Goal: Find contact information: Find contact information

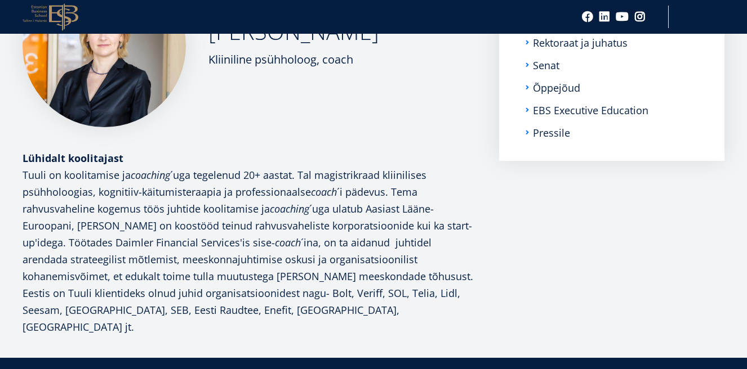
scroll to position [243, 0]
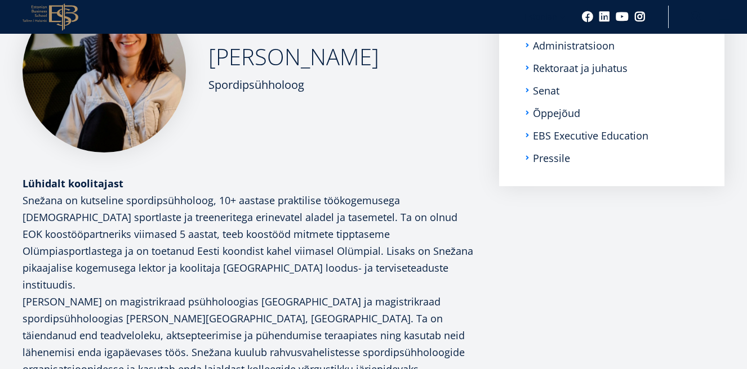
scroll to position [186, 0]
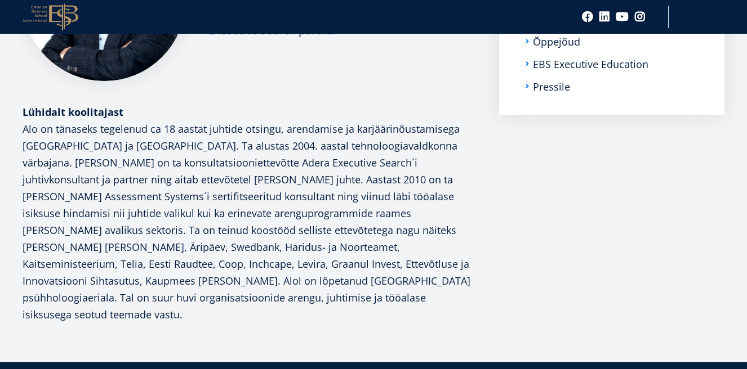
scroll to position [262, 0]
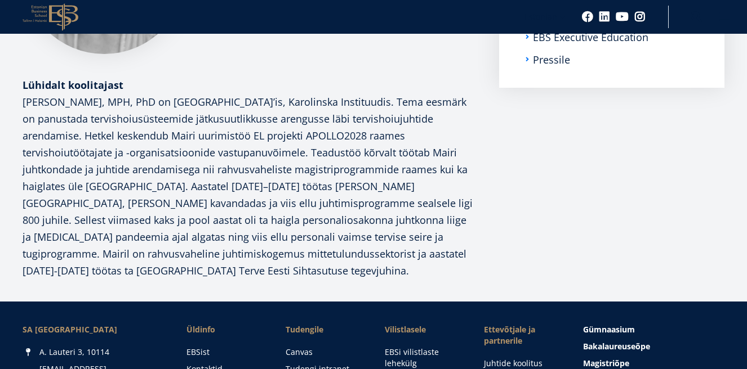
scroll to position [286, 0]
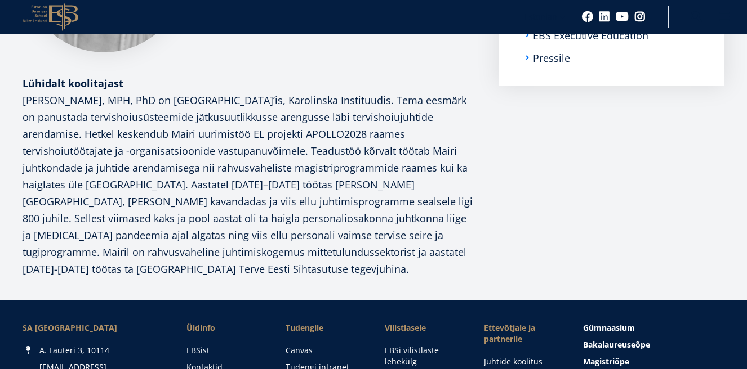
click at [288, 174] on p "[PERSON_NAME], MPH, PhD on [GEOGRAPHIC_DATA]’is, Karolinska Instituudis. Tema e…" at bounding box center [250, 185] width 454 height 186
